Goal: Information Seeking & Learning: Check status

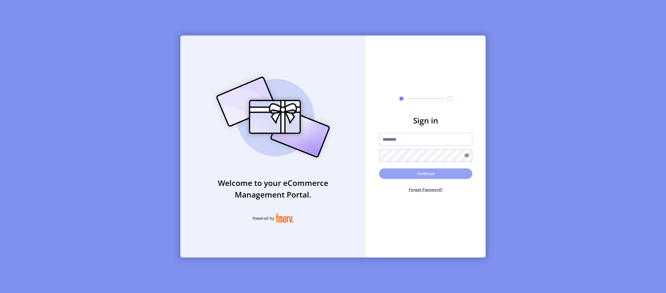
type input "**********"
click at [412, 174] on button "Continue" at bounding box center [425, 173] width 93 height 11
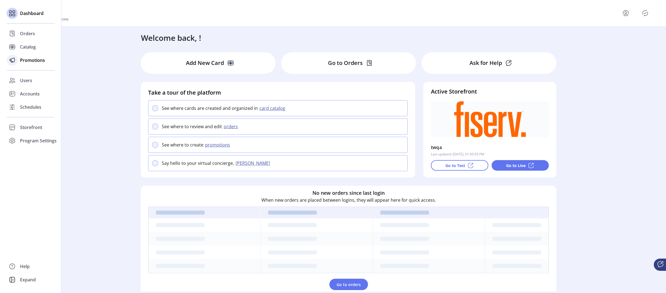
click at [31, 58] on span "Promotions" at bounding box center [32, 60] width 25 height 7
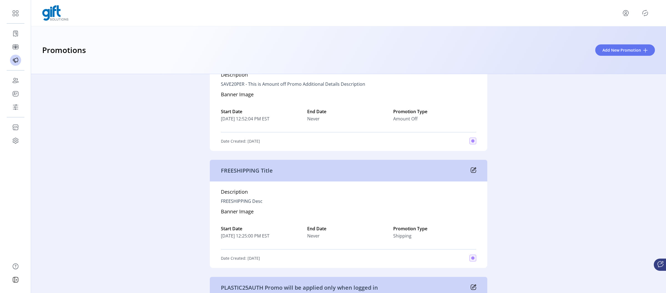
scroll to position [900, 0]
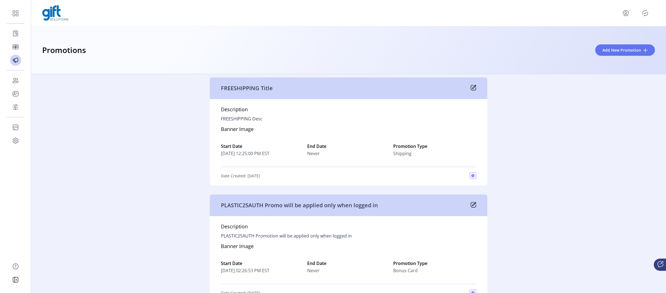
click at [472, 87] on icon at bounding box center [473, 88] width 6 height 6
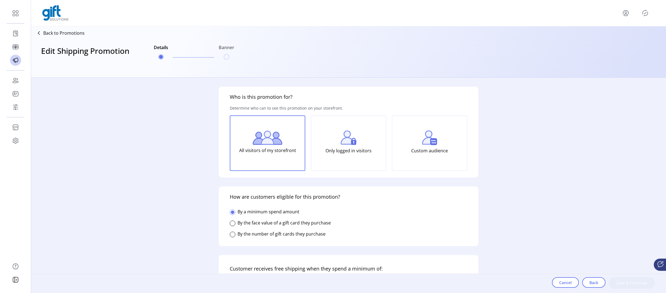
type input "**********"
type input "*****"
type input "**********"
type textarea "**********"
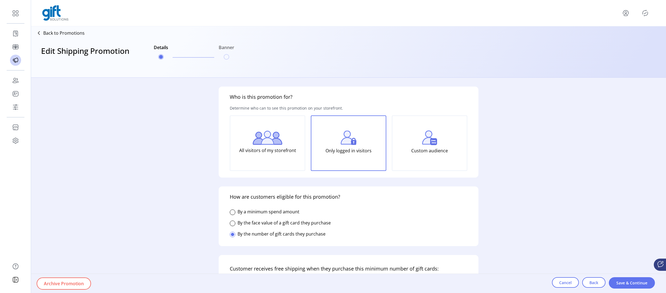
click at [257, 143] on img at bounding box center [267, 138] width 30 height 14
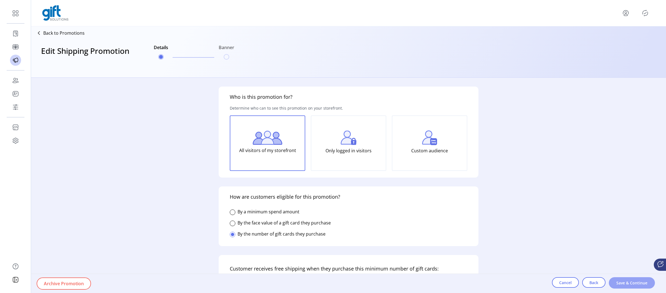
click at [625, 280] on button "Save & Continue" at bounding box center [632, 282] width 46 height 11
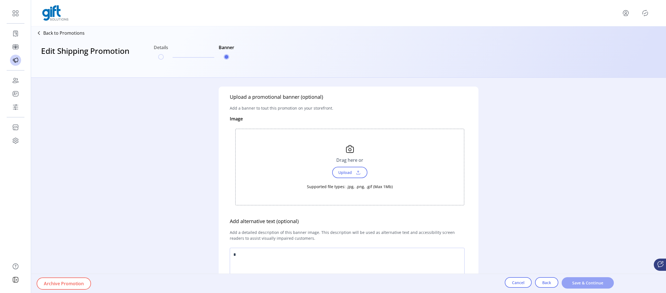
click at [578, 279] on button "Save & Continue" at bounding box center [587, 282] width 52 height 11
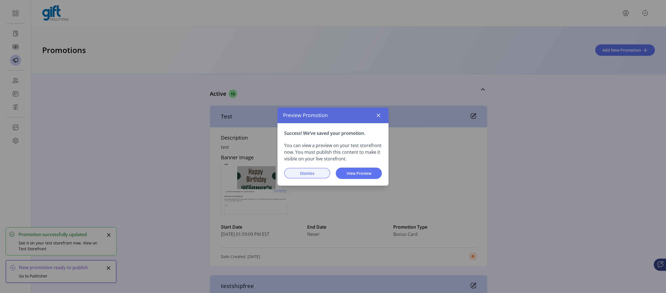
click at [296, 174] on span "Dismiss" at bounding box center [307, 173] width 32 height 6
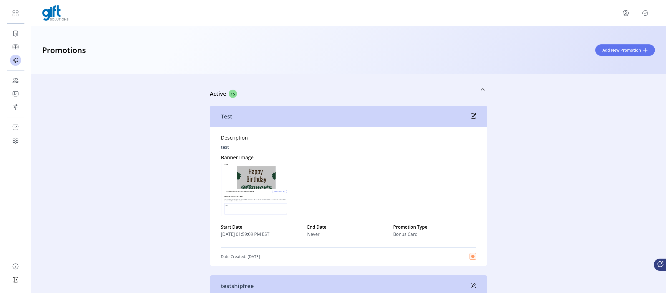
click at [646, 12] on icon "Publisher Panel" at bounding box center [644, 13] width 9 height 9
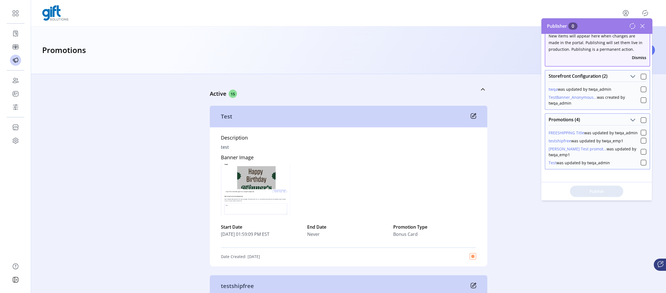
scroll to position [11, 0]
drag, startPoint x: 641, startPoint y: 132, endPoint x: 637, endPoint y: 135, distance: 4.7
click at [641, 132] on div at bounding box center [643, 133] width 6 height 6
click at [595, 194] on button "Publish 1 Items" at bounding box center [596, 191] width 53 height 11
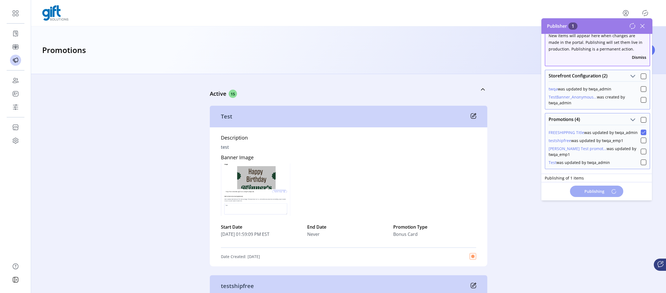
scroll to position [0, 0]
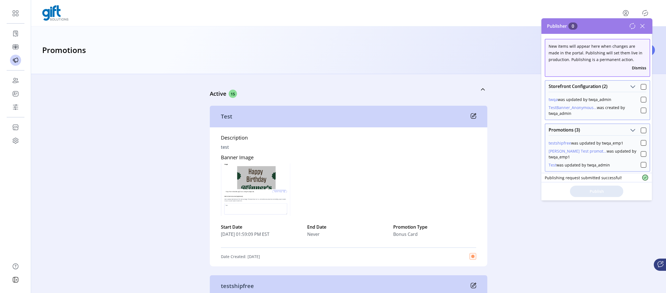
click at [642, 24] on icon at bounding box center [642, 26] width 9 height 9
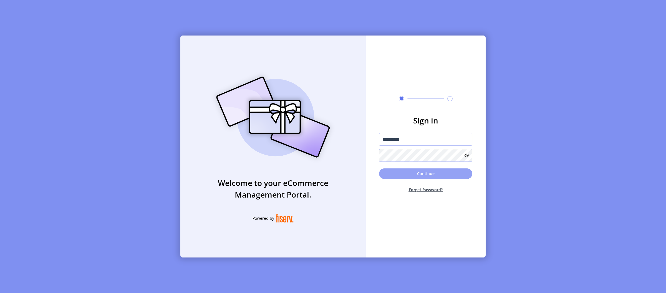
click at [402, 173] on button "Continue" at bounding box center [425, 173] width 93 height 11
type input "**********"
click at [416, 173] on button "Continue" at bounding box center [425, 173] width 93 height 11
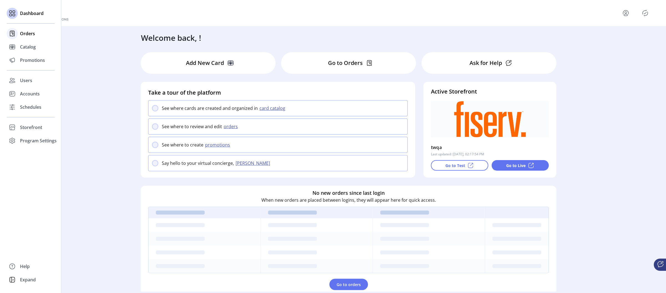
click at [27, 31] on span "Orders" at bounding box center [27, 33] width 15 height 7
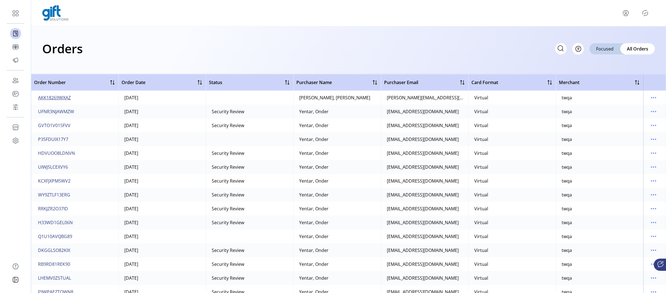
click at [49, 95] on span "AKK18269WXAZ" at bounding box center [54, 97] width 33 height 7
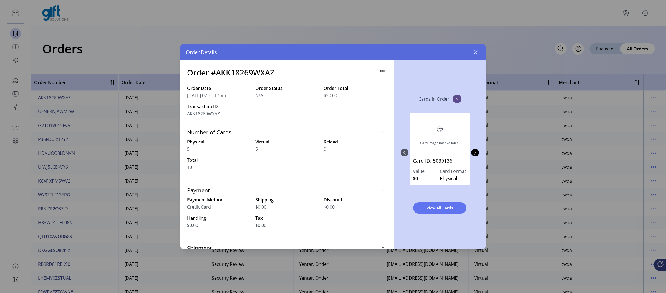
click at [479, 153] on div "Cards in Order 5 Card image not available. Card ID: 5039136 Value $0 Card Forma…" at bounding box center [440, 154] width 92 height 189
click at [473, 153] on icon "Next Page" at bounding box center [475, 152] width 4 height 4
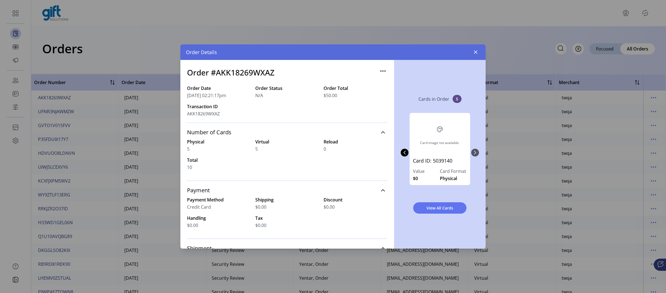
click at [473, 153] on div "Card image not available. Card ID: 5039136 Value $0 Card Format Physical Card i…" at bounding box center [440, 152] width 78 height 90
click at [405, 154] on icon "Previous Page" at bounding box center [404, 153] width 2 height 4
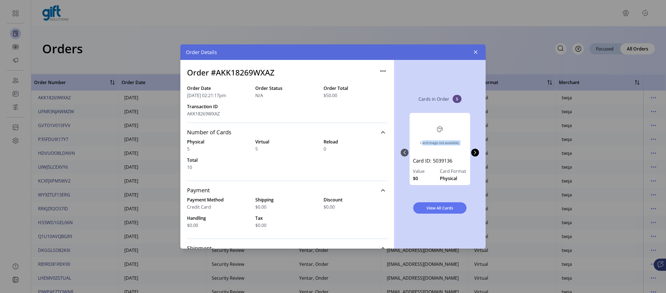
click at [405, 154] on div "Card image not available. Card ID: 5039136 Value $0 Card Format Physical Card i…" at bounding box center [440, 152] width 78 height 90
click at [409, 94] on div "Cards in Order 5" at bounding box center [440, 98] width 78 height 17
click at [474, 53] on icon "button" at bounding box center [476, 52] width 4 height 4
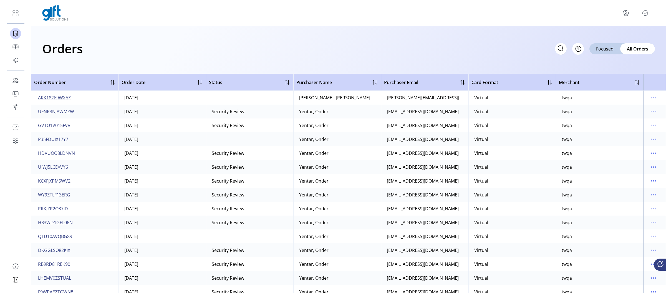
click at [45, 97] on span "AKK18269WXAZ" at bounding box center [54, 97] width 33 height 7
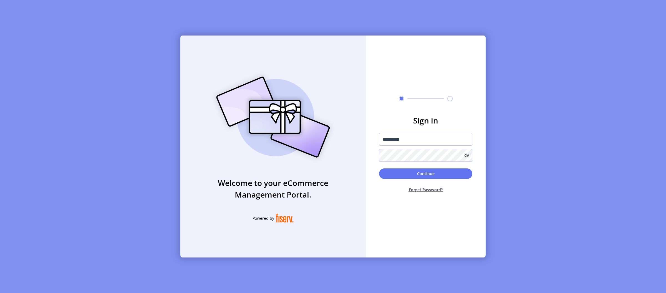
click at [423, 179] on div "Continue Forget Password?" at bounding box center [425, 182] width 93 height 29
click at [420, 173] on button "Continue" at bounding box center [425, 173] width 93 height 11
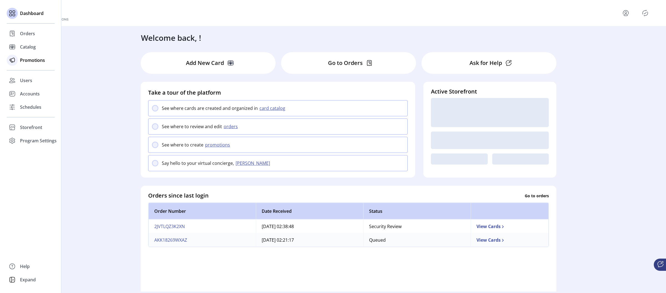
click at [27, 59] on span "Promotions" at bounding box center [32, 60] width 25 height 7
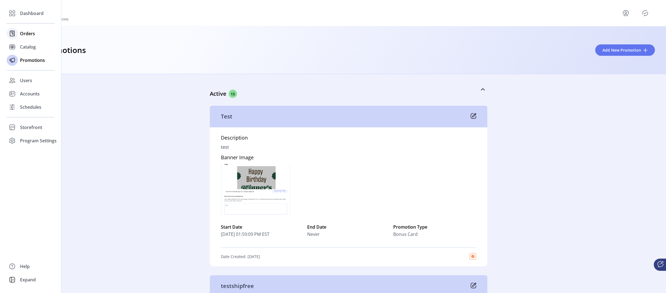
click at [24, 33] on span "Orders" at bounding box center [27, 33] width 15 height 7
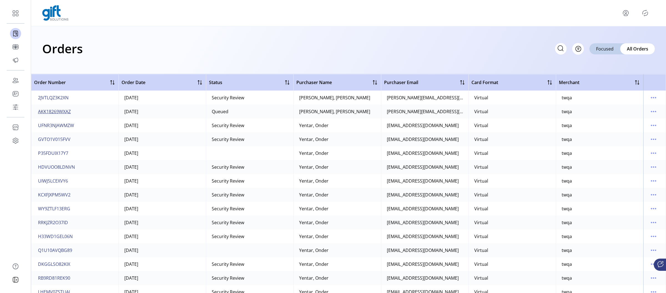
click at [59, 111] on span "AKK18269WXAZ" at bounding box center [54, 111] width 33 height 7
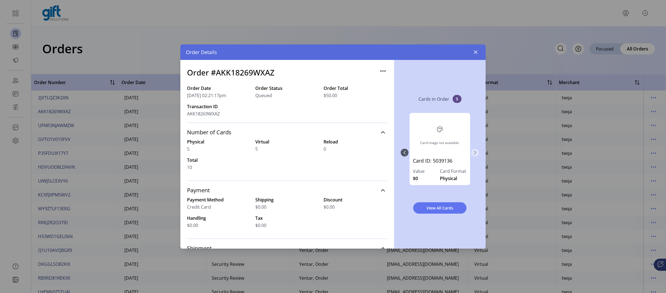
click at [473, 153] on icon "Next Page" at bounding box center [475, 152] width 4 height 4
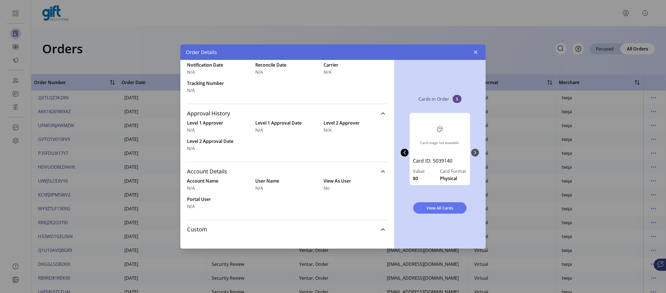
scroll to position [202, 0]
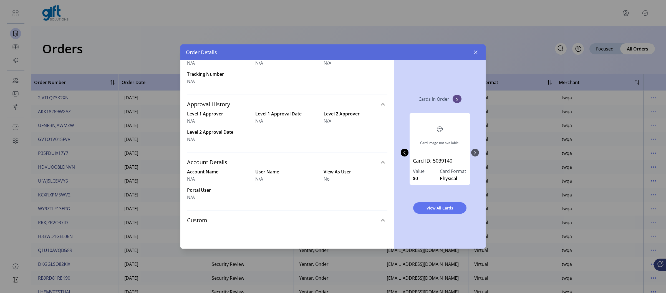
click at [469, 59] on div "Order Details" at bounding box center [332, 52] width 305 height 16
click at [473, 54] on button "button" at bounding box center [475, 52] width 9 height 9
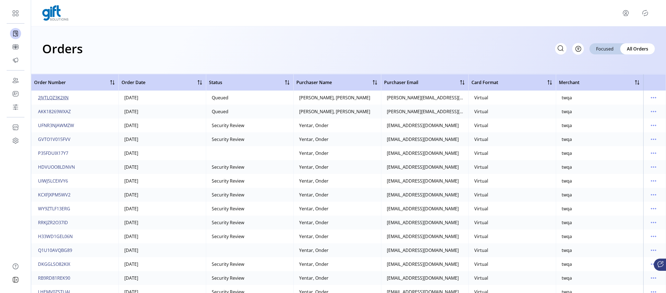
click at [51, 99] on span "2JVTLQZ3K2XN" at bounding box center [53, 97] width 31 height 7
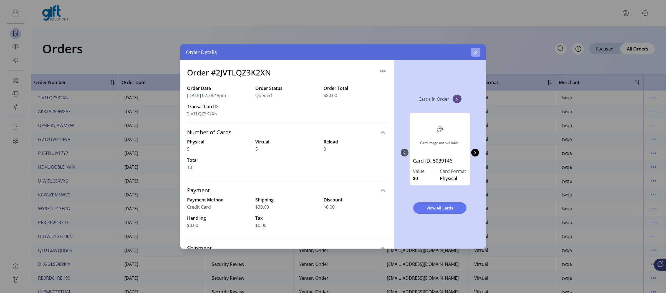
click at [472, 51] on button "button" at bounding box center [475, 52] width 9 height 9
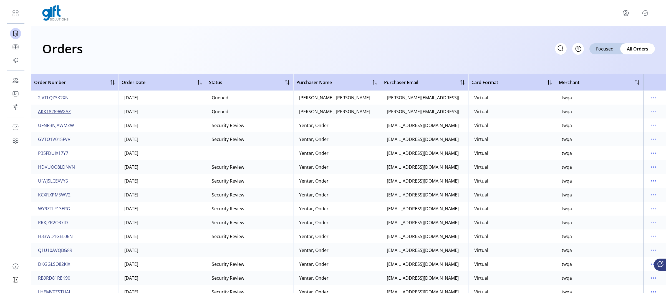
click at [50, 113] on span "AKK18269WXAZ" at bounding box center [54, 111] width 33 height 7
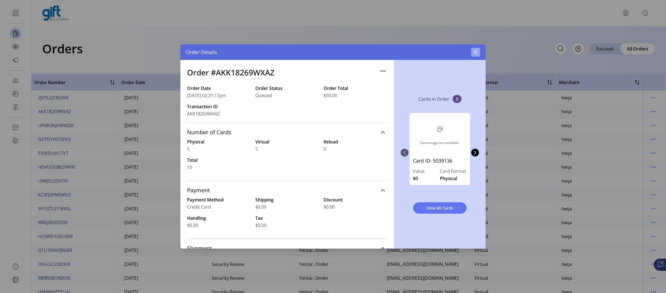
click at [475, 53] on icon "button" at bounding box center [475, 52] width 4 height 4
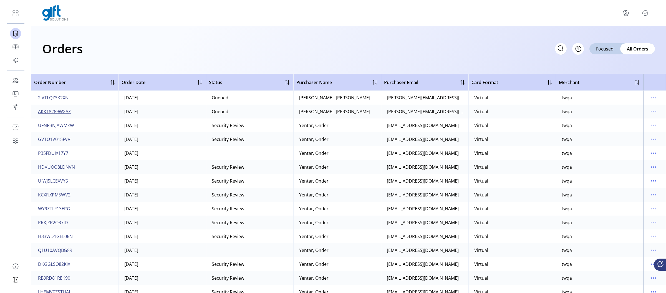
click at [60, 109] on span "AKK18269WXAZ" at bounding box center [54, 111] width 33 height 7
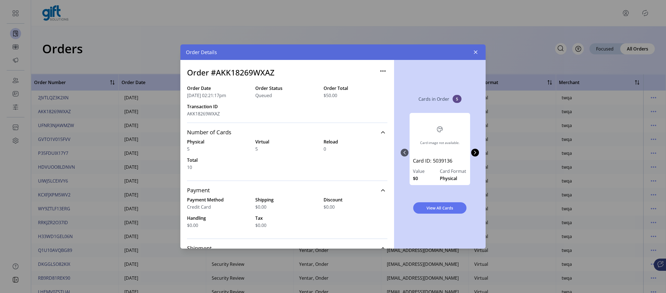
scroll to position [1, 0]
drag, startPoint x: 415, startPoint y: 97, endPoint x: 468, endPoint y: 99, distance: 53.3
click at [468, 99] on div "Cards in Order 5" at bounding box center [440, 98] width 78 height 17
click at [403, 108] on div "Card image not available. Card ID: 5039136 Value $0 Card Format Physical Card i…" at bounding box center [440, 152] width 78 height 90
click at [475, 53] on icon "button" at bounding box center [475, 52] width 4 height 4
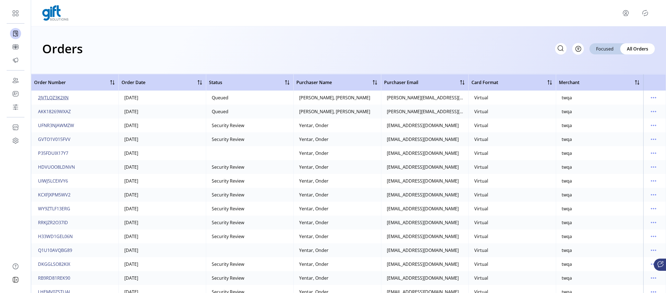
click at [58, 97] on span "2JVTLQZ3K2XN" at bounding box center [53, 97] width 31 height 7
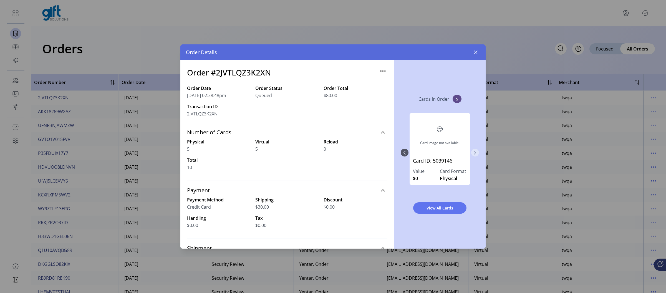
click at [477, 151] on button "Next Page" at bounding box center [475, 153] width 8 height 8
click at [476, 152] on icon "Next Page" at bounding box center [475, 152] width 4 height 4
click at [476, 152] on div "Card image not available. Card ID: 5039146 Value $0 Card Format Physical Card i…" at bounding box center [440, 152] width 78 height 90
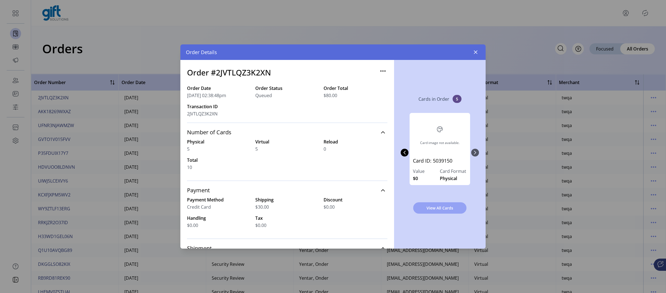
click at [443, 207] on span "View All Cards" at bounding box center [439, 208] width 39 height 6
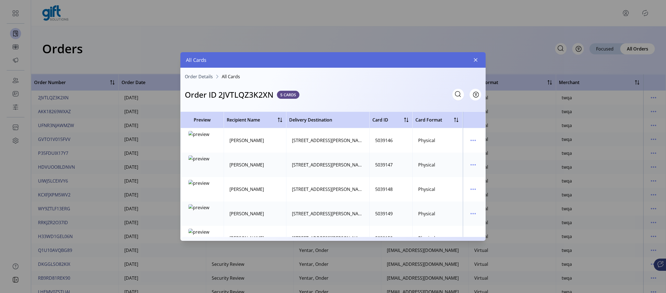
click at [191, 75] on span "Order Details" at bounding box center [199, 76] width 28 height 4
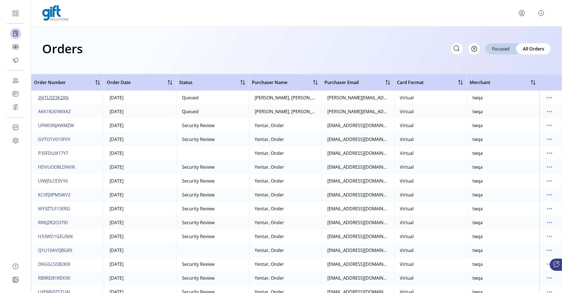
click at [51, 94] on span "2JVTLQZ3K2XN" at bounding box center [53, 97] width 31 height 7
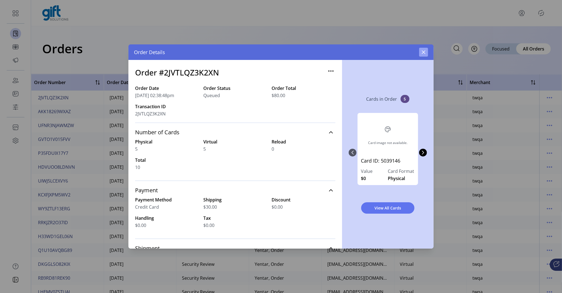
click at [421, 53] on icon "button" at bounding box center [423, 52] width 4 height 4
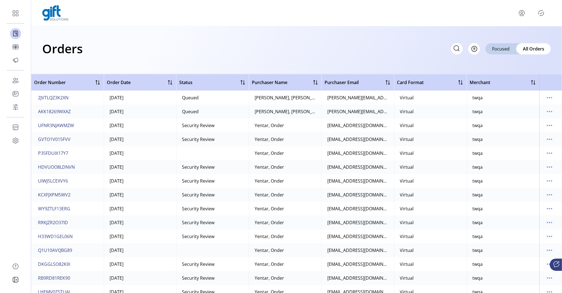
click at [75, 109] on td "AKK18269WXAZ" at bounding box center [67, 112] width 73 height 14
click at [59, 111] on span "AKK18269WXAZ" at bounding box center [54, 111] width 33 height 7
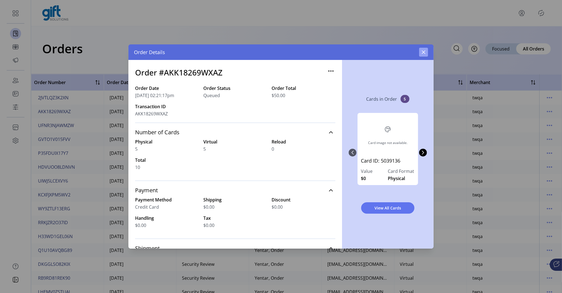
click at [425, 52] on icon "button" at bounding box center [423, 52] width 4 height 4
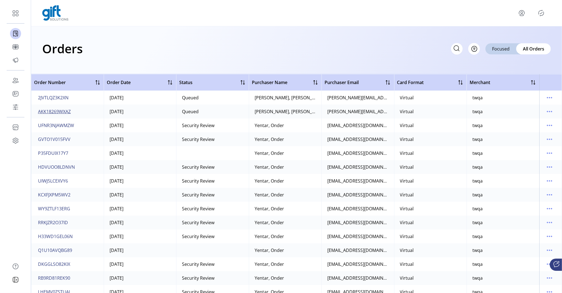
click at [50, 107] on button "AKK18269WXAZ" at bounding box center [54, 111] width 35 height 9
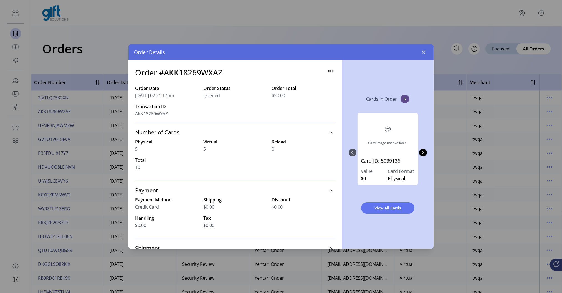
drag, startPoint x: 152, startPoint y: 163, endPoint x: 133, endPoint y: 131, distance: 37.8
click at [133, 130] on div "Order #AKK18269WXAZ Order Date 09/11/2025 02:21:17pm Order Status Queued Order …" at bounding box center [235, 154] width 214 height 189
click at [179, 162] on label "Total" at bounding box center [167, 160] width 64 height 7
click at [424, 50] on icon "button" at bounding box center [423, 52] width 4 height 4
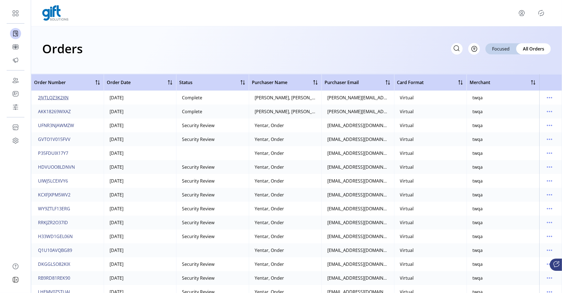
click at [57, 97] on span "2JVTLQZ3K2XN" at bounding box center [53, 97] width 31 height 7
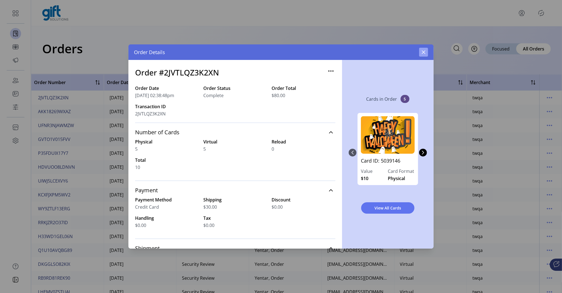
click at [427, 49] on button "button" at bounding box center [423, 52] width 9 height 9
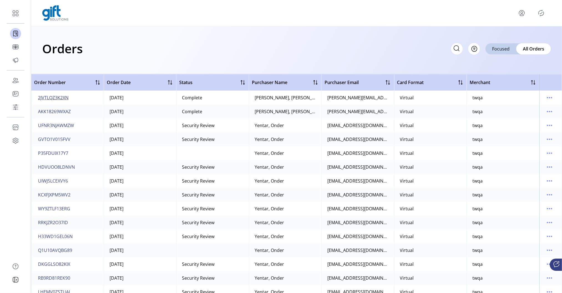
click at [57, 99] on span "2JVTLQZ3K2XN" at bounding box center [53, 97] width 31 height 7
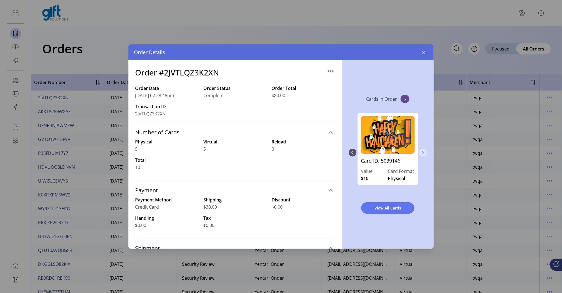
click at [424, 151] on icon "Next Page" at bounding box center [423, 152] width 4 height 4
click at [424, 152] on icon "Next Page" at bounding box center [423, 152] width 4 height 4
click at [424, 152] on div "Card ID: 5039146 Value $10 Card Format Physical Card ID: 5039147 Value $10 Card…" at bounding box center [388, 152] width 78 height 90
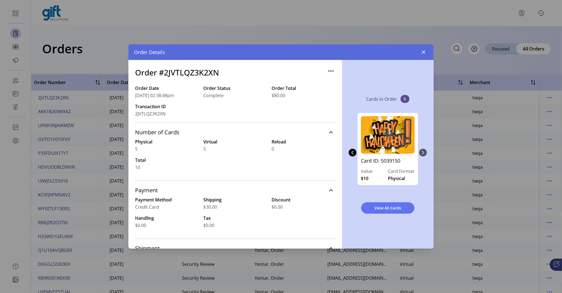
click at [424, 152] on div "Card ID: 5039146 Value $10 Card Format Physical Card ID: 5039147 Value $10 Card…" at bounding box center [388, 152] width 78 height 90
click at [353, 153] on icon "Previous Page" at bounding box center [352, 152] width 4 height 4
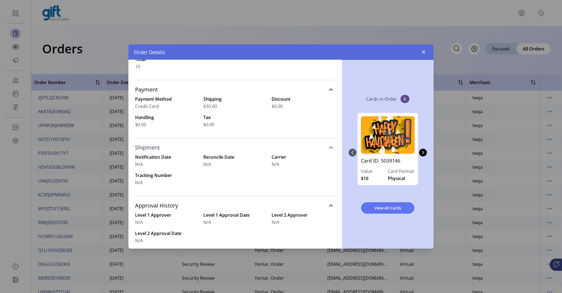
scroll to position [102, 0]
click at [422, 51] on icon "button" at bounding box center [423, 52] width 4 height 4
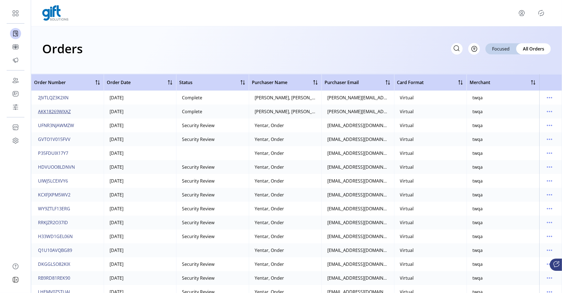
click at [47, 112] on span "AKK18269WXAZ" at bounding box center [54, 111] width 33 height 7
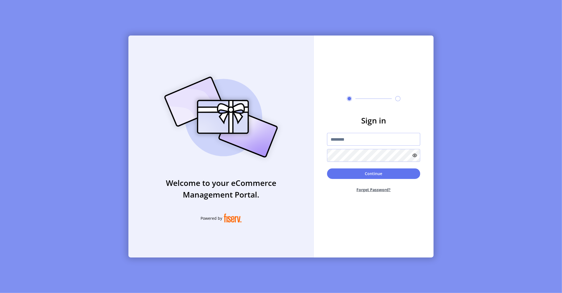
type input "**********"
click at [362, 173] on button "Continue" at bounding box center [373, 173] width 93 height 11
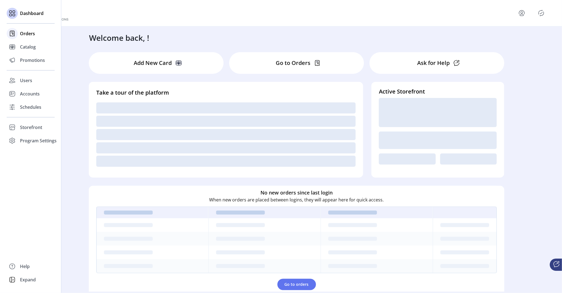
click at [23, 32] on span "Orders" at bounding box center [27, 33] width 15 height 7
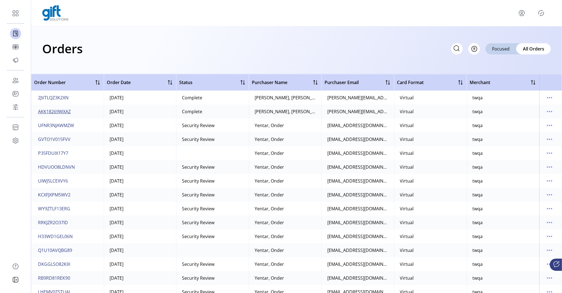
click at [53, 111] on span "AKK18269WXAZ" at bounding box center [54, 111] width 33 height 7
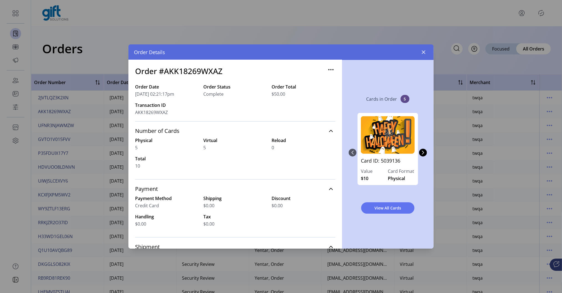
scroll to position [3, 0]
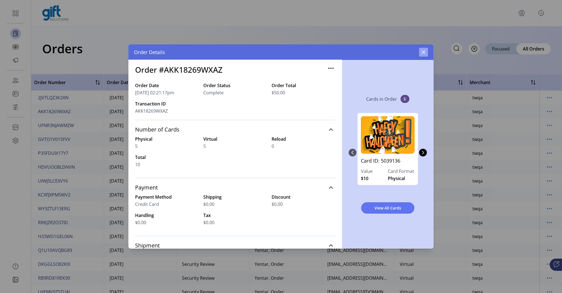
click at [423, 49] on button "button" at bounding box center [423, 52] width 9 height 9
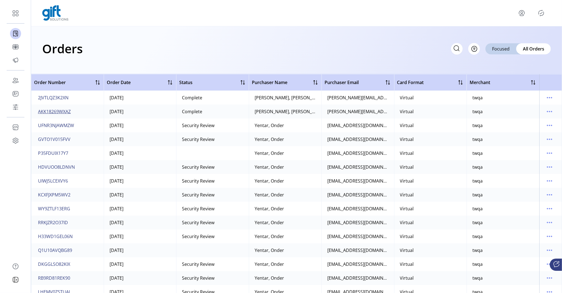
click at [68, 110] on span "AKK18269WXAZ" at bounding box center [54, 111] width 33 height 7
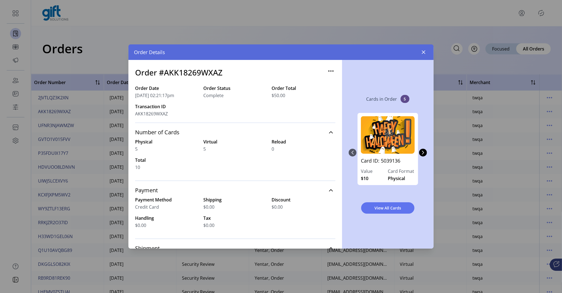
click at [178, 73] on h3 "Order #AKK18269WXAZ" at bounding box center [178, 73] width 87 height 12
click at [178, 75] on h3 "Order #AKK18269WXAZ" at bounding box center [178, 73] width 87 height 12
click at [188, 72] on h3 "Order #AKK18269WXAZ" at bounding box center [178, 73] width 87 height 12
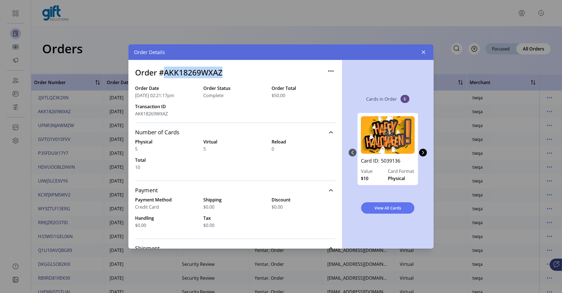
drag, startPoint x: 137, startPoint y: 148, endPoint x: 133, endPoint y: 148, distance: 3.6
click at [133, 148] on div "Order #AKK18269WXAZ Order Date [DATE] 02:21:17pm Order Status Complete Order To…" at bounding box center [235, 154] width 214 height 189
drag, startPoint x: 209, startPoint y: 149, endPoint x: 199, endPoint y: 149, distance: 9.2
click at [199, 149] on div "Physical 5 Virtual 5 Reload 0 Total 10" at bounding box center [235, 154] width 200 height 32
drag, startPoint x: 139, startPoint y: 148, endPoint x: 134, endPoint y: 148, distance: 5.0
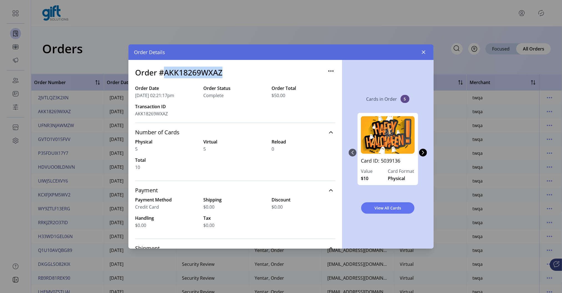
click at [134, 148] on div "Order #AKK18269WXAZ Order Date [DATE] 02:21:17pm Order Status Complete Order To…" at bounding box center [235, 154] width 214 height 189
drag, startPoint x: 286, startPoint y: 95, endPoint x: 270, endPoint y: 93, distance: 16.4
click at [272, 93] on div "$50.00" at bounding box center [304, 95] width 64 height 7
click at [289, 117] on div "Order Date [DATE] 02:21:17pm Order Status Complete Order Total $50.00 Transacti…" at bounding box center [235, 104] width 200 height 38
drag, startPoint x: 198, startPoint y: 150, endPoint x: 211, endPoint y: 149, distance: 13.1
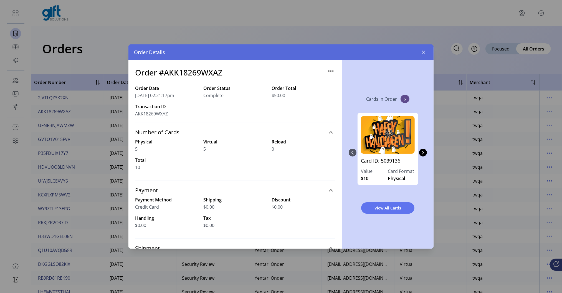
click at [211, 149] on div "Physical 5 Virtual 5 Reload 0 Total 10" at bounding box center [235, 154] width 200 height 32
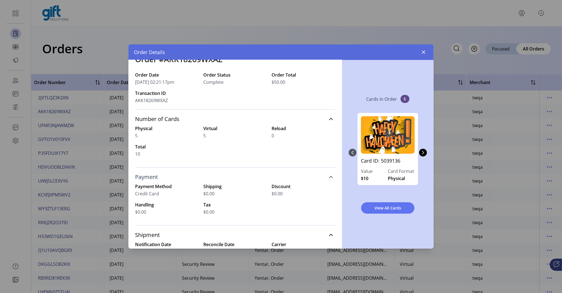
scroll to position [19, 0]
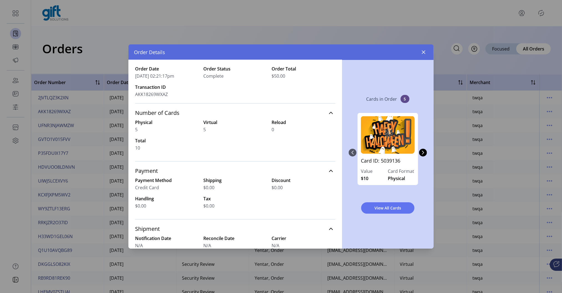
drag, startPoint x: 268, startPoint y: 187, endPoint x: 284, endPoint y: 187, distance: 16.4
click at [284, 187] on div "Payment Method Credit Card Shipping $0.00 Discount $0.00 Handling $0.00 Tax $0.…" at bounding box center [235, 193] width 200 height 32
drag, startPoint x: 198, startPoint y: 127, endPoint x: 211, endPoint y: 129, distance: 12.9
click at [211, 129] on div "Physical 5 Virtual 5 Reload 0 Total 10" at bounding box center [235, 135] width 200 height 32
click at [419, 54] on button "button" at bounding box center [423, 52] width 9 height 9
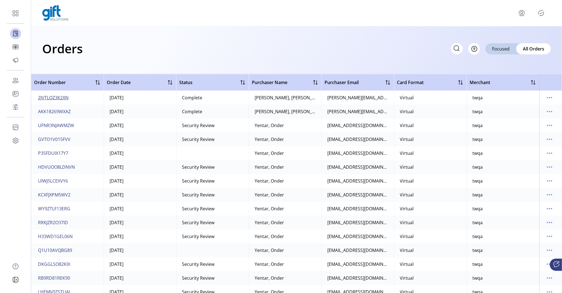
click at [53, 93] on button "2JVTLQZ3K2XN" at bounding box center [53, 97] width 33 height 9
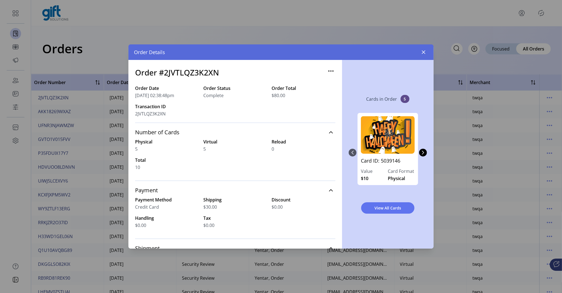
drag, startPoint x: 200, startPoint y: 147, endPoint x: 209, endPoint y: 149, distance: 9.3
click at [209, 149] on div "Physical 5 Virtual 5 Reload 0 Total 10" at bounding box center [235, 154] width 200 height 32
click at [422, 52] on icon "button" at bounding box center [423, 52] width 4 height 4
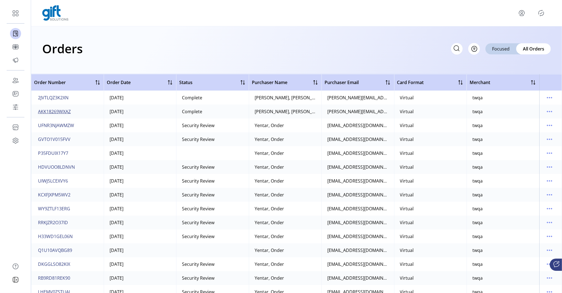
click at [54, 110] on span "AKK18269WXAZ" at bounding box center [54, 111] width 33 height 7
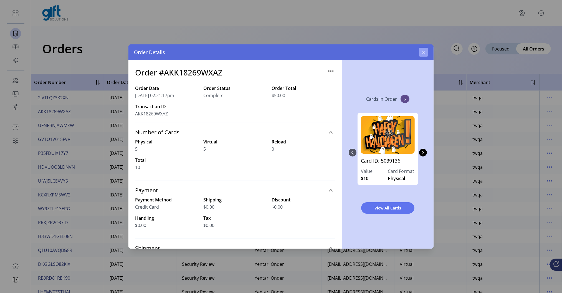
click at [424, 53] on icon "button" at bounding box center [424, 52] width 4 height 4
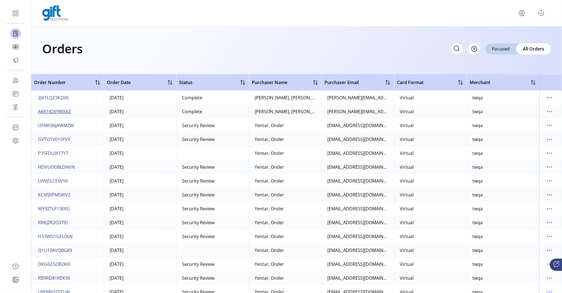
click at [56, 111] on span "AKK18269WXAZ" at bounding box center [54, 111] width 33 height 7
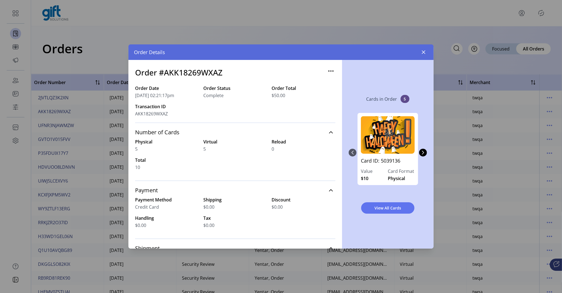
drag, startPoint x: 204, startPoint y: 148, endPoint x: 198, endPoint y: 148, distance: 5.8
click at [198, 148] on div "Physical 5 Virtual 5 Reload 0 Total 10" at bounding box center [235, 154] width 200 height 32
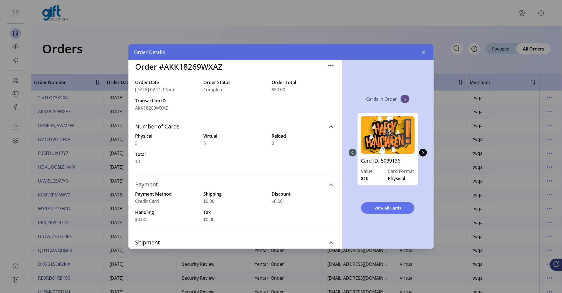
scroll to position [6, 0]
drag, startPoint x: 266, startPoint y: 192, endPoint x: 283, endPoint y: 204, distance: 20.2
click at [283, 204] on div "Payment Method Credit Card Shipping $0.00 Discount $0.00 Handling $0.00 Tax $0.…" at bounding box center [235, 206] width 200 height 32
click at [282, 205] on div "Payment Method Credit Card Shipping $0.00 Discount $0.00 Handling $0.00 Tax $0.…" at bounding box center [235, 206] width 200 height 32
drag, startPoint x: 198, startPoint y: 142, endPoint x: 206, endPoint y: 144, distance: 8.2
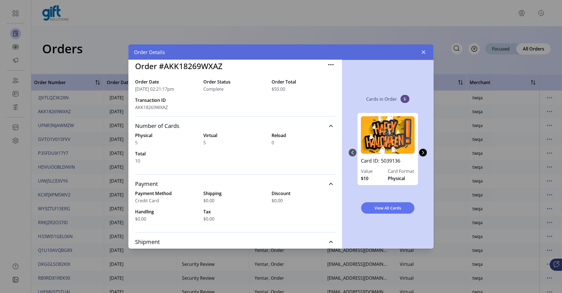
click at [206, 144] on div "Physical 5 Virtual 5 Reload 0 Total 10" at bounding box center [235, 148] width 200 height 32
click at [208, 142] on div "5" at bounding box center [235, 142] width 64 height 7
drag, startPoint x: 206, startPoint y: 143, endPoint x: 201, endPoint y: 135, distance: 9.4
click at [201, 135] on div "Physical 5 Virtual 5 Reload 0 Total 10" at bounding box center [235, 148] width 200 height 32
click at [207, 148] on div "Physical 5 Virtual 5 Reload 0 Total 10" at bounding box center [235, 148] width 200 height 32
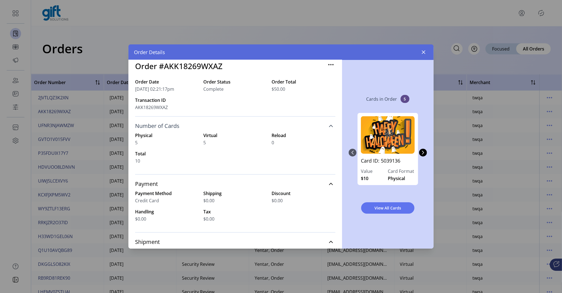
drag, startPoint x: 209, startPoint y: 144, endPoint x: 136, endPoint y: 128, distance: 74.9
click at [135, 128] on div "Number of Cards Physical 5 Virtual 5 Reload 0 Total 10" at bounding box center [235, 145] width 200 height 58
drag, startPoint x: 252, startPoint y: 199, endPoint x: 268, endPoint y: 213, distance: 21.2
click at [268, 212] on div "Payment Method Credit Card Shipping $0.00 Discount $0.00 Handling $0.00 Tax $0.…" at bounding box center [235, 206] width 200 height 32
click at [267, 215] on div "Payment Method Credit Card Shipping $0.00 Discount $0.00 Handling $0.00 Tax $0.…" at bounding box center [235, 206] width 200 height 32
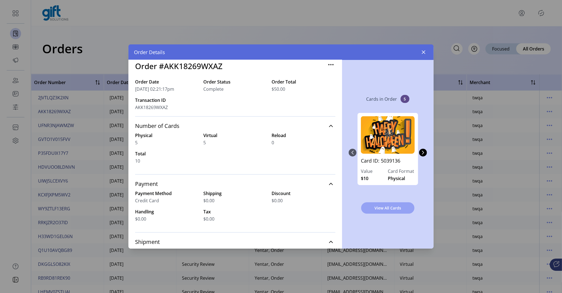
click at [383, 206] on span "View All Cards" at bounding box center [387, 208] width 39 height 6
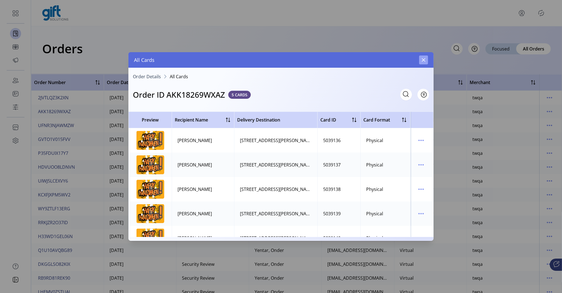
click at [421, 64] on button "button" at bounding box center [423, 59] width 9 height 9
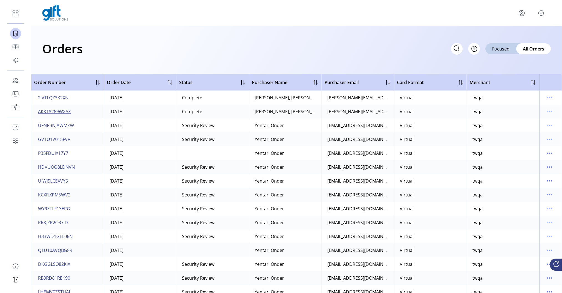
click at [58, 111] on span "AKK18269WXAZ" at bounding box center [54, 111] width 33 height 7
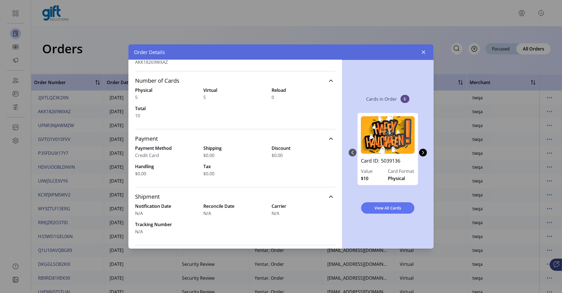
scroll to position [51, 0]
drag, startPoint x: 232, startPoint y: 172, endPoint x: 136, endPoint y: 136, distance: 102.6
click at [136, 136] on div "Payment Payment Method Credit Card Shipping $0.00 Discount $0.00 Handling $0.00…" at bounding box center [235, 158] width 200 height 58
click at [138, 141] on span "Payment" at bounding box center [146, 139] width 23 height 6
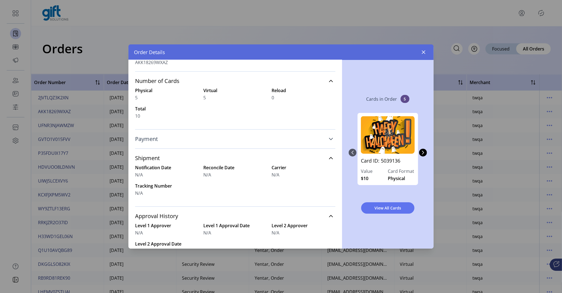
click at [141, 140] on span "Payment" at bounding box center [146, 139] width 23 height 6
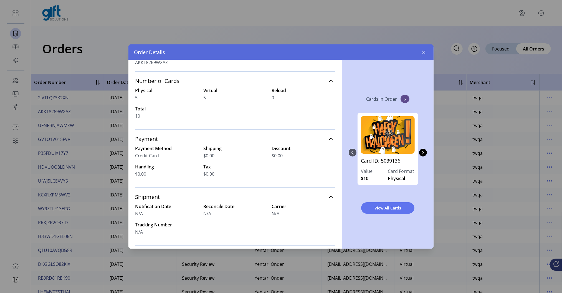
click at [222, 163] on label "Tax" at bounding box center [235, 166] width 64 height 7
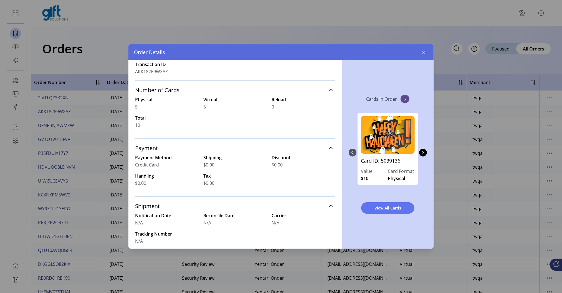
scroll to position [53, 0]
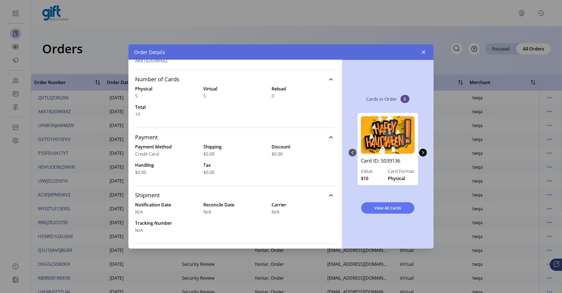
drag, startPoint x: 269, startPoint y: 147, endPoint x: 284, endPoint y: 154, distance: 16.6
click at [284, 154] on div "Payment Method Credit Card Shipping $0.00 Discount $0.00 Handling $0.00 Tax $0.…" at bounding box center [235, 159] width 200 height 32
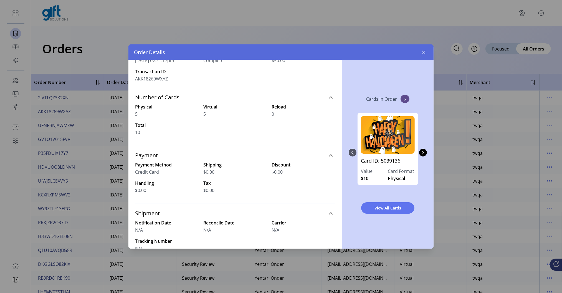
scroll to position [42, 0]
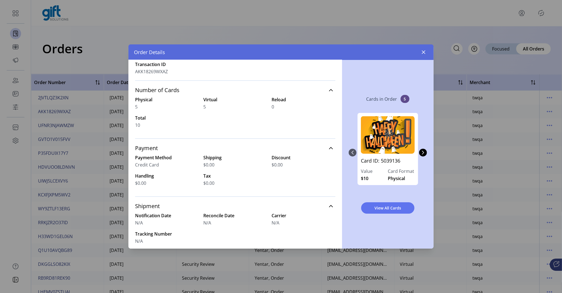
click at [267, 155] on div "Payment Method Credit Card Shipping $0.00 Discount $0.00 Handling $0.00 Tax $0.…" at bounding box center [235, 170] width 200 height 32
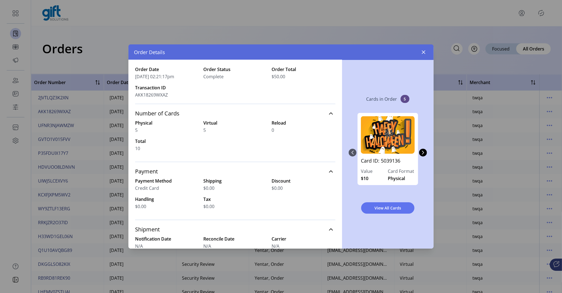
scroll to position [11, 0]
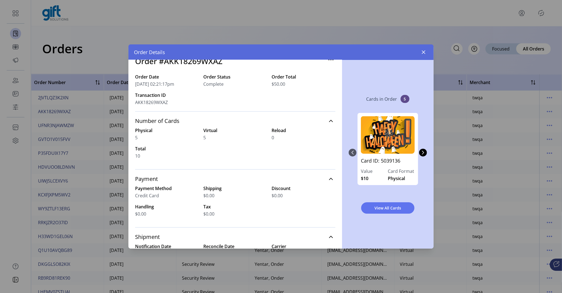
drag, startPoint x: 268, startPoint y: 185, endPoint x: 297, endPoint y: 195, distance: 30.0
click at [297, 195] on div "Payment Method Credit Card Shipping $0.00 Discount $0.00 Handling $0.00 Tax $0.…" at bounding box center [235, 201] width 200 height 32
click at [296, 195] on div "$0.00" at bounding box center [304, 195] width 64 height 7
drag, startPoint x: 265, startPoint y: 187, endPoint x: 285, endPoint y: 197, distance: 22.2
click at [284, 197] on div "Payment Method Credit Card Shipping $0.00 Discount $0.00 Handling $0.00 Tax $0.…" at bounding box center [235, 201] width 200 height 32
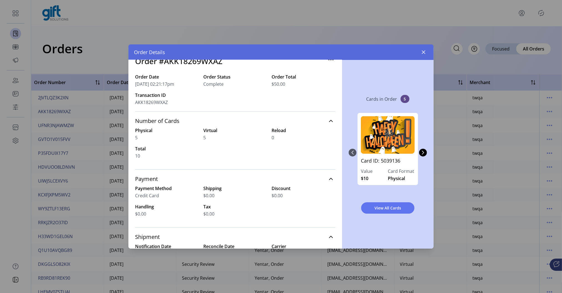
click at [285, 197] on div "$0.00" at bounding box center [304, 195] width 64 height 7
drag, startPoint x: 284, startPoint y: 195, endPoint x: 270, endPoint y: 188, distance: 15.8
click at [272, 188] on div "Discount $0.00" at bounding box center [304, 192] width 64 height 14
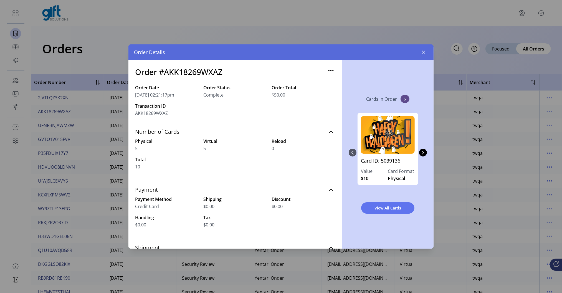
scroll to position [0, 0]
drag, startPoint x: 268, startPoint y: 87, endPoint x: 287, endPoint y: 96, distance: 21.2
click at [287, 96] on div "Order Date [DATE] 02:21:17pm Order Status Complete Order Total $50.00 Transacti…" at bounding box center [235, 104] width 200 height 38
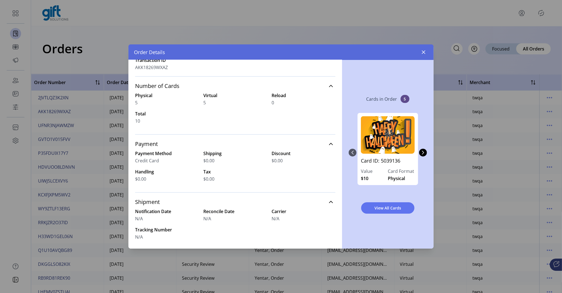
scroll to position [49, 0]
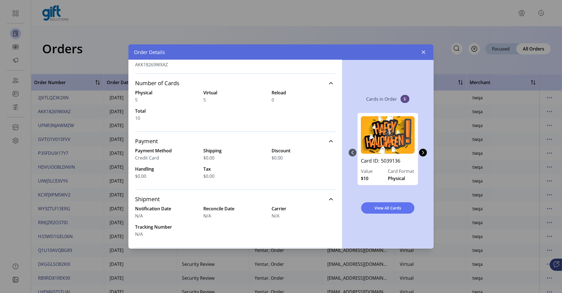
drag, startPoint x: 230, startPoint y: 180, endPoint x: 147, endPoint y: 147, distance: 89.1
click at [147, 147] on div "Payment Method Credit Card Shipping $0.00 Discount $0.00 Handling $0.00 Tax $0.…" at bounding box center [235, 166] width 200 height 39
click at [325, 183] on div "Payment Method Credit Card Shipping $0.00 Discount $0.00 Handling $0.00 Tax $0.…" at bounding box center [235, 166] width 200 height 39
drag, startPoint x: 268, startPoint y: 149, endPoint x: 284, endPoint y: 157, distance: 17.7
click at [284, 157] on div "Payment Method Credit Card Shipping $0.00 Discount $0.00 Handling $0.00 Tax $0.…" at bounding box center [235, 163] width 200 height 32
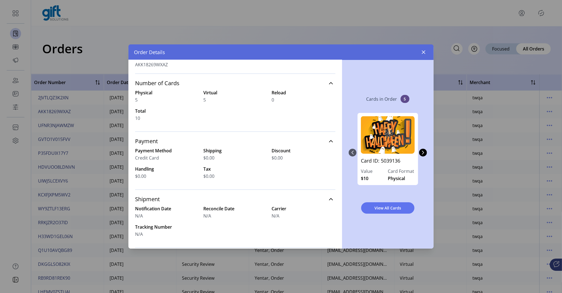
click at [284, 157] on div "$0.00" at bounding box center [304, 157] width 64 height 7
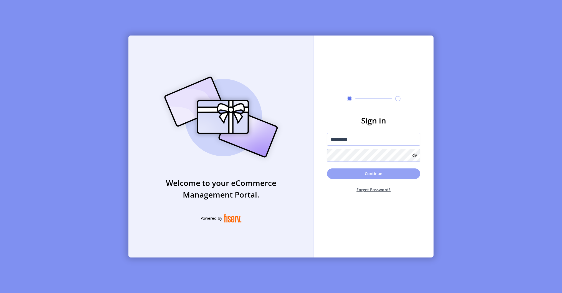
click at [362, 170] on button "Continue" at bounding box center [373, 173] width 93 height 11
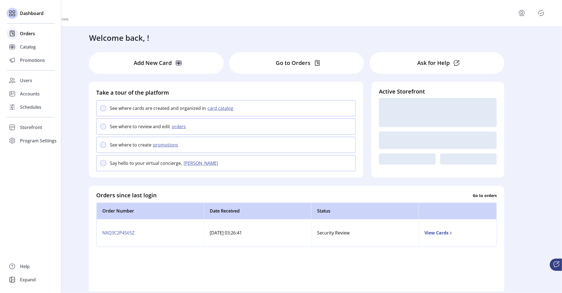
click at [27, 32] on span "Orders" at bounding box center [27, 33] width 15 height 7
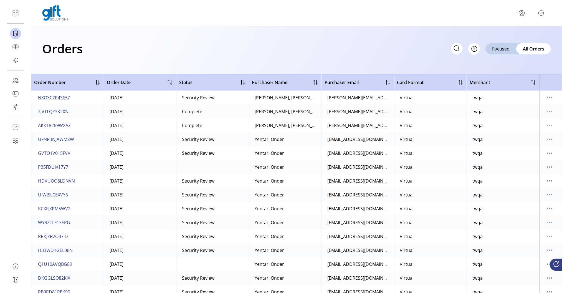
click at [61, 97] on span "NXQ3C2P4S65Z" at bounding box center [54, 97] width 32 height 7
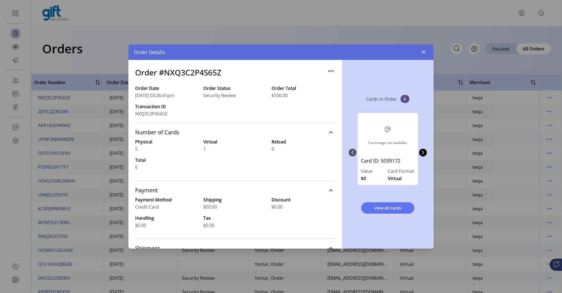
drag, startPoint x: 199, startPoint y: 149, endPoint x: 207, endPoint y: 149, distance: 8.0
click at [207, 149] on div "Physical 5 Virtual 1 Reload 0 Total 6" at bounding box center [235, 154] width 200 height 32
click at [149, 163] on label "Total" at bounding box center [167, 160] width 64 height 7
drag, startPoint x: 210, startPoint y: 146, endPoint x: 201, endPoint y: 141, distance: 11.0
click at [201, 141] on div "Physical 5 Virtual 1 Reload 0 Total 6" at bounding box center [235, 154] width 200 height 32
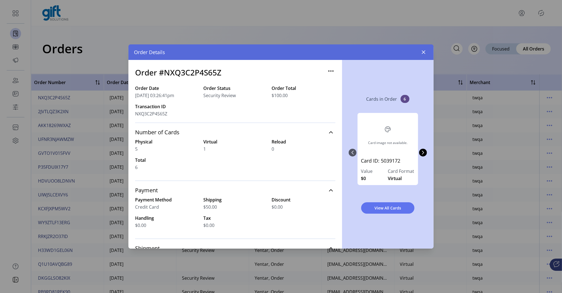
click at [146, 148] on div "5" at bounding box center [167, 149] width 64 height 7
drag, startPoint x: 207, startPoint y: 145, endPoint x: 194, endPoint y: 147, distance: 12.6
click at [194, 147] on div "Physical 5 Virtual 1 Reload 0 Total 6" at bounding box center [235, 154] width 200 height 32
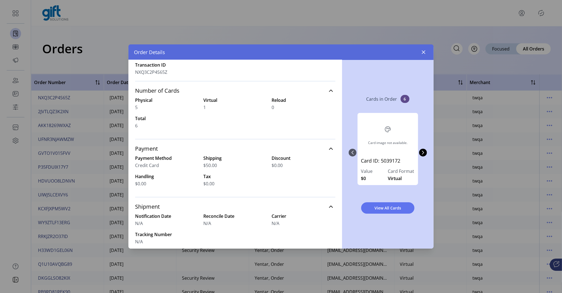
scroll to position [45, 0]
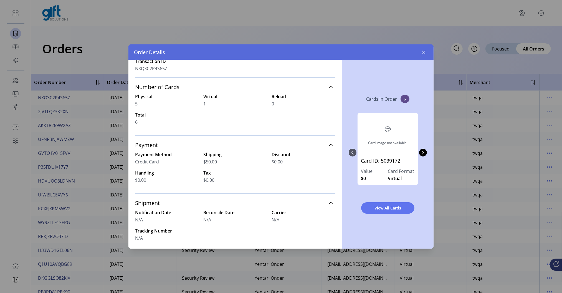
drag, startPoint x: 200, startPoint y: 153, endPoint x: 219, endPoint y: 160, distance: 20.5
click at [219, 160] on div "Payment Method Credit Card Shipping $50.00 Discount $0.00 Handling $0.00 Tax $0…" at bounding box center [235, 167] width 200 height 32
drag, startPoint x: 269, startPoint y: 152, endPoint x: 285, endPoint y: 161, distance: 18.6
click at [285, 161] on div "Payment Method Credit Card Shipping $50.00 Discount $0.00 Handling $0.00 Tax $0…" at bounding box center [235, 167] width 200 height 32
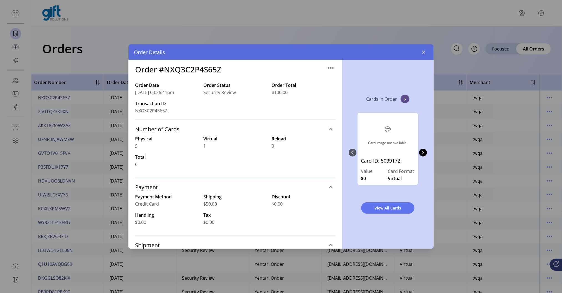
scroll to position [10, 0]
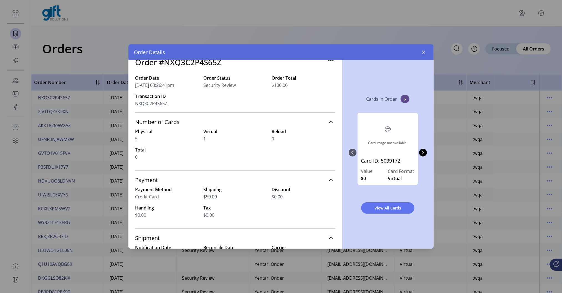
click at [282, 196] on div "$0.00" at bounding box center [304, 196] width 64 height 7
drag, startPoint x: 283, startPoint y: 197, endPoint x: 266, endPoint y: 188, distance: 19.7
click at [266, 188] on div "Payment Method Credit Card Shipping $50.00 Discount $0.00 Handling $0.00 Tax $0…" at bounding box center [235, 202] width 200 height 32
click at [285, 196] on div "$0.00" at bounding box center [304, 196] width 64 height 7
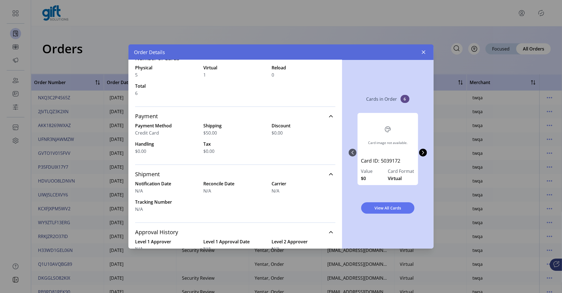
scroll to position [0, 0]
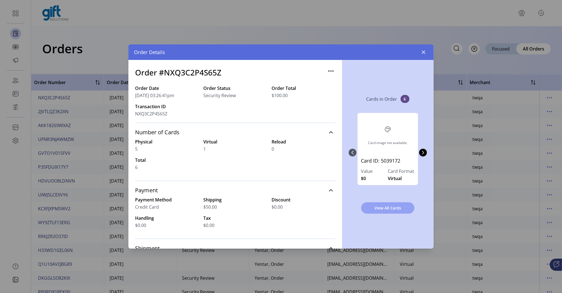
click at [383, 206] on span "View All Cards" at bounding box center [387, 208] width 39 height 6
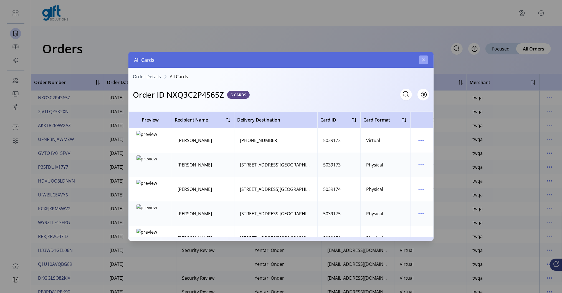
click at [422, 62] on icon "button" at bounding box center [423, 60] width 4 height 4
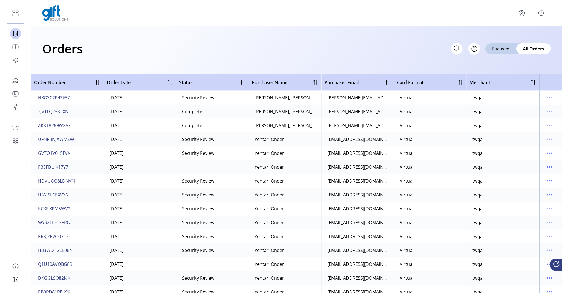
click at [68, 98] on span "NXQ3C2P4S65Z" at bounding box center [54, 97] width 32 height 7
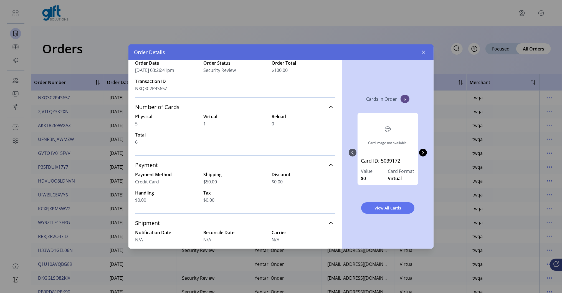
scroll to position [18, 0]
